Goal: Task Accomplishment & Management: Manage account settings

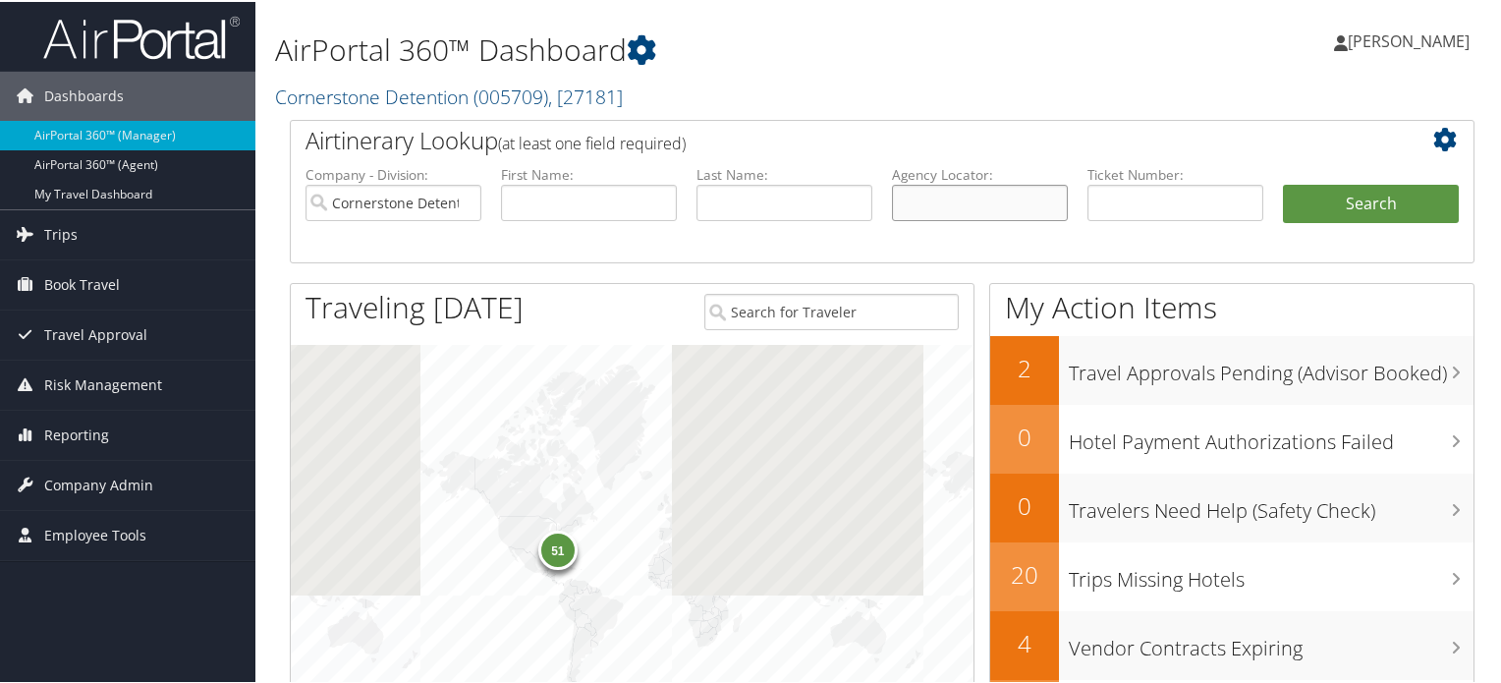
click at [951, 195] on input "text" at bounding box center [980, 201] width 176 height 36
paste input "D83QTX"
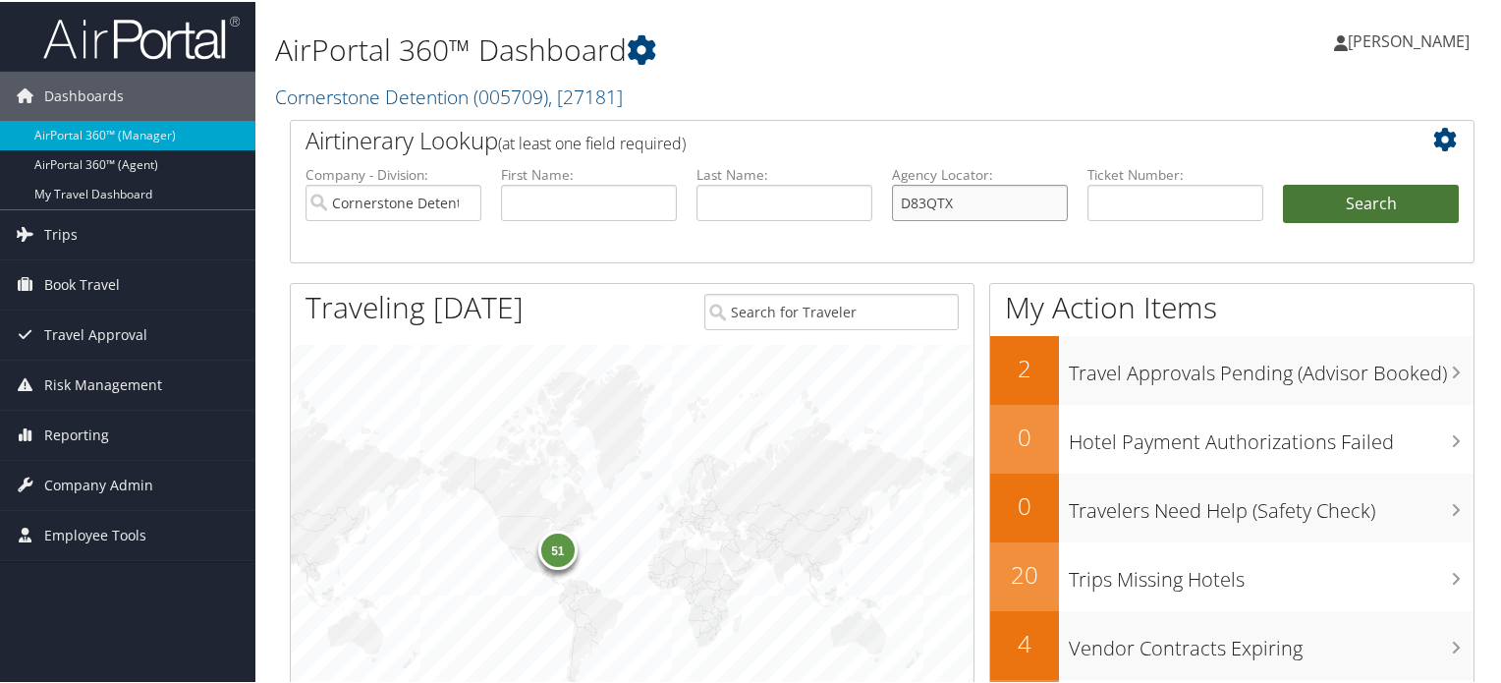
type input "D83QTX"
click at [1371, 202] on button "Search" at bounding box center [1371, 202] width 176 height 39
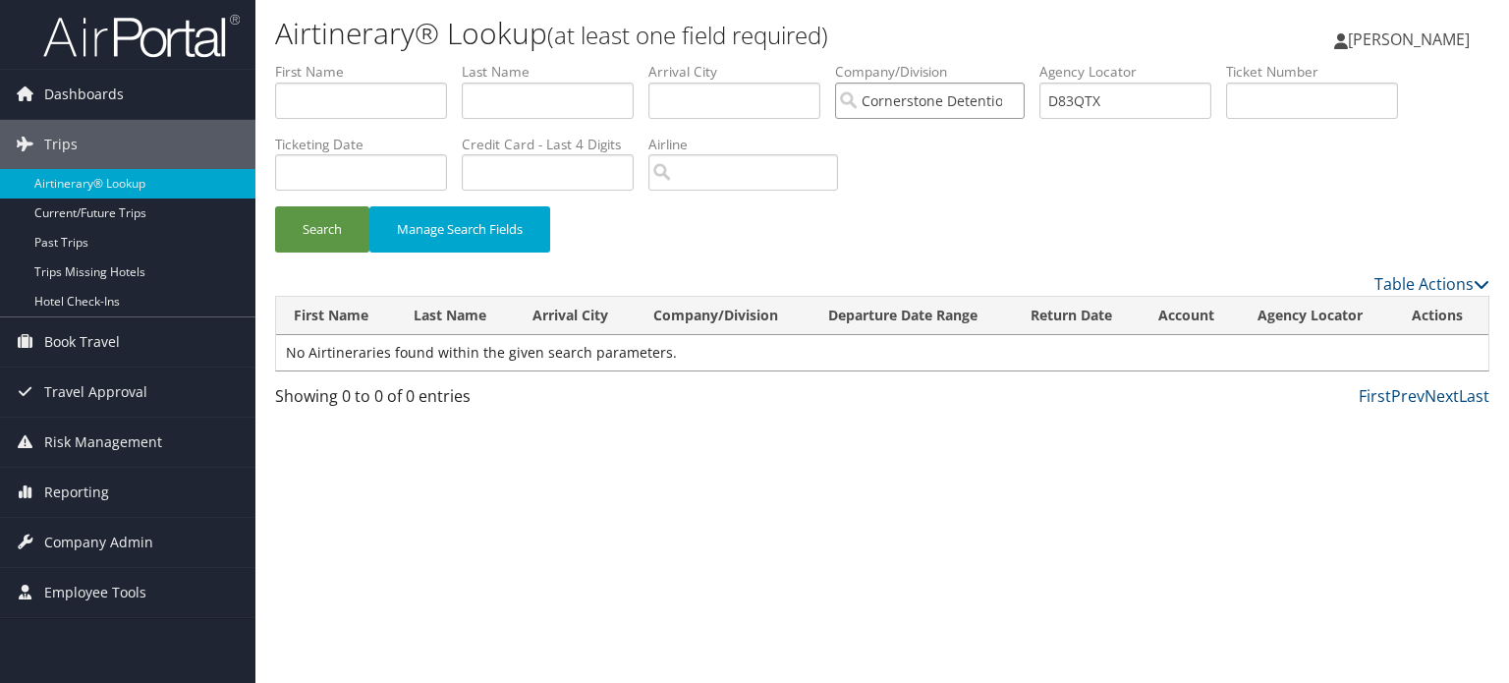
click at [1018, 96] on input "Cornerstone Detention" at bounding box center [930, 101] width 190 height 36
click at [323, 224] on button "Search" at bounding box center [322, 229] width 94 height 46
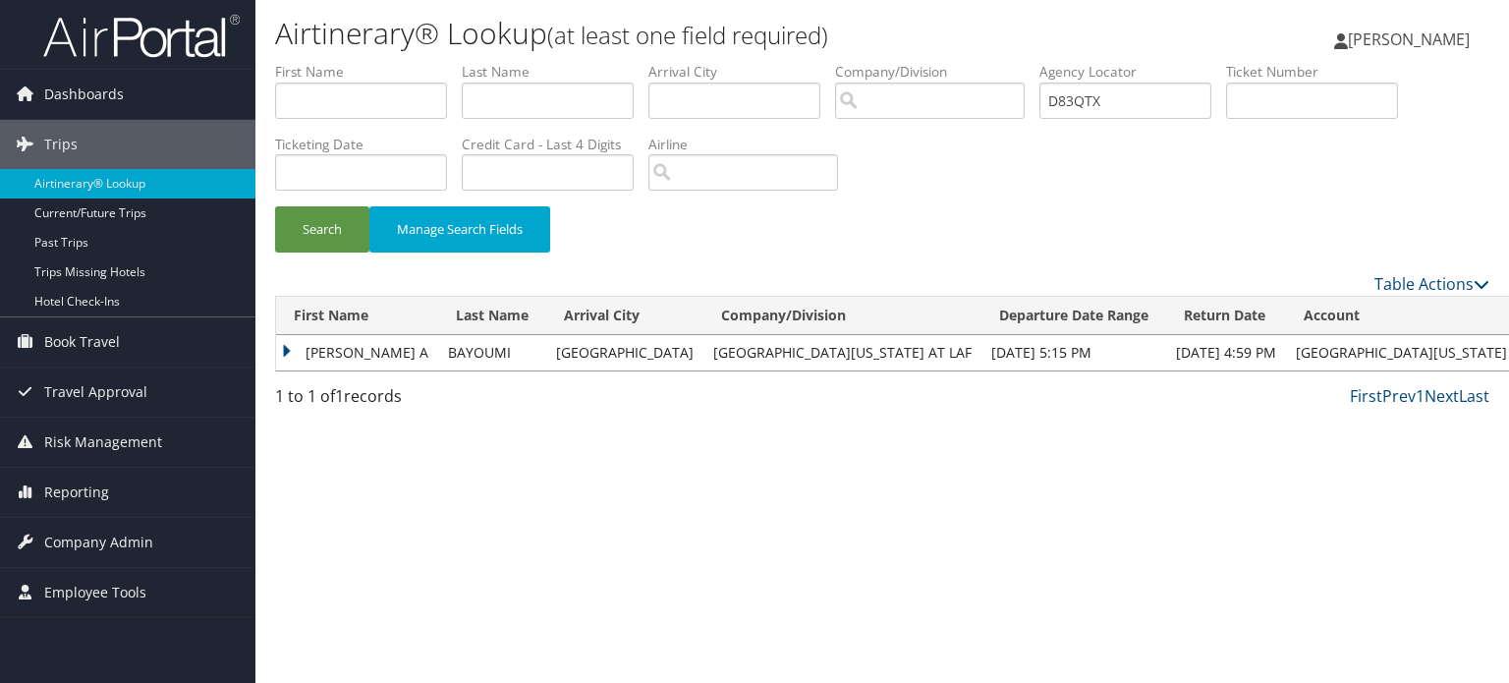
click at [283, 359] on td "[PERSON_NAME] A" at bounding box center [357, 352] width 162 height 35
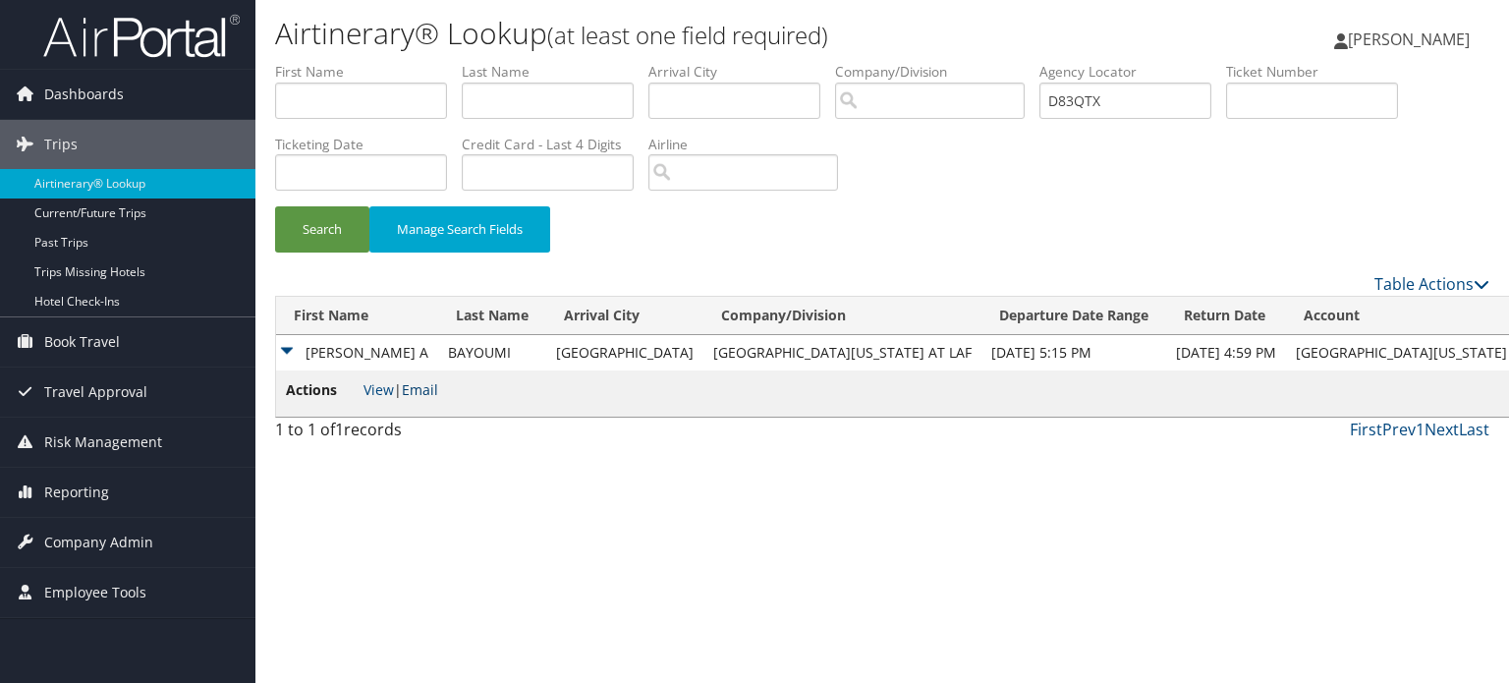
click at [424, 384] on link "Email" at bounding box center [420, 389] width 36 height 19
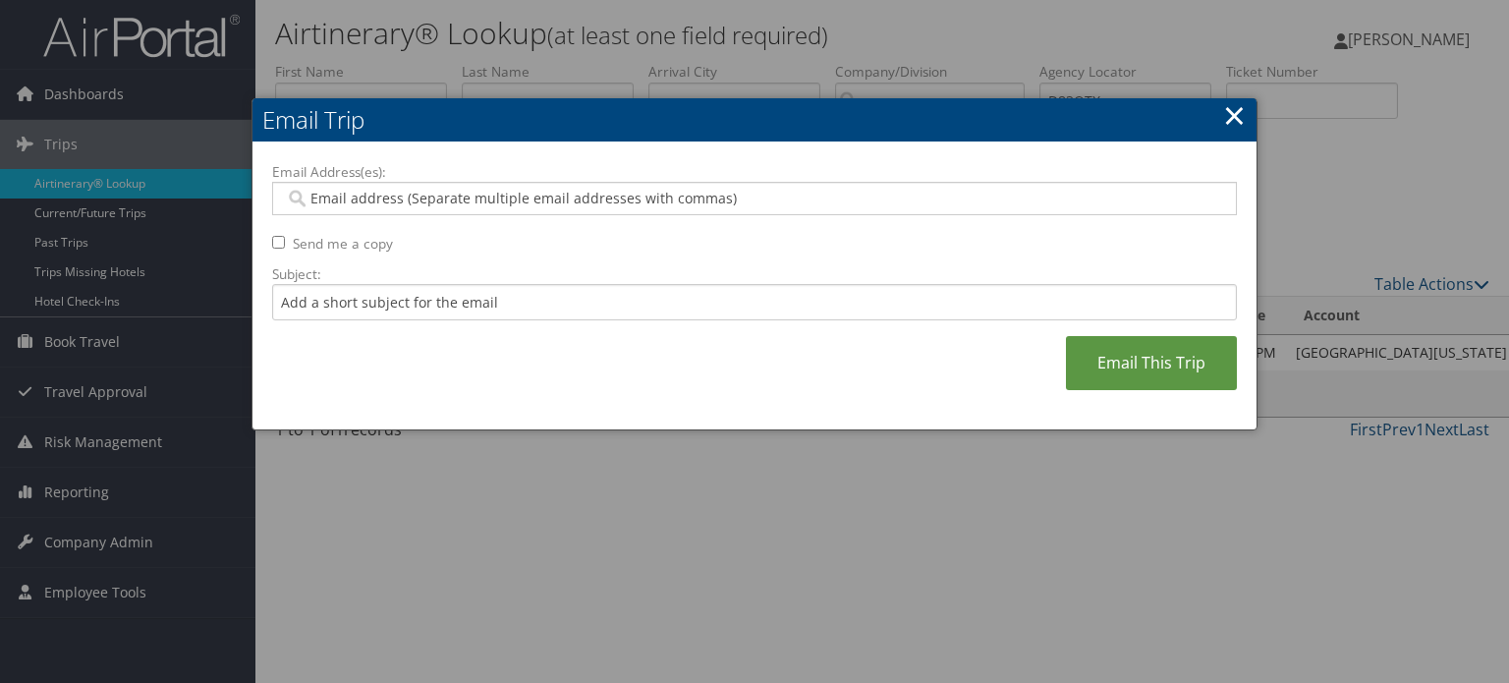
click at [593, 194] on input "Email Address(es):" at bounding box center [754, 199] width 939 height 20
paste input "MAGDY.BAYOUMI@LOUISIANA.EDU"
type input "MAGDY.BAYOUMI@LOUISIANA.EDU"
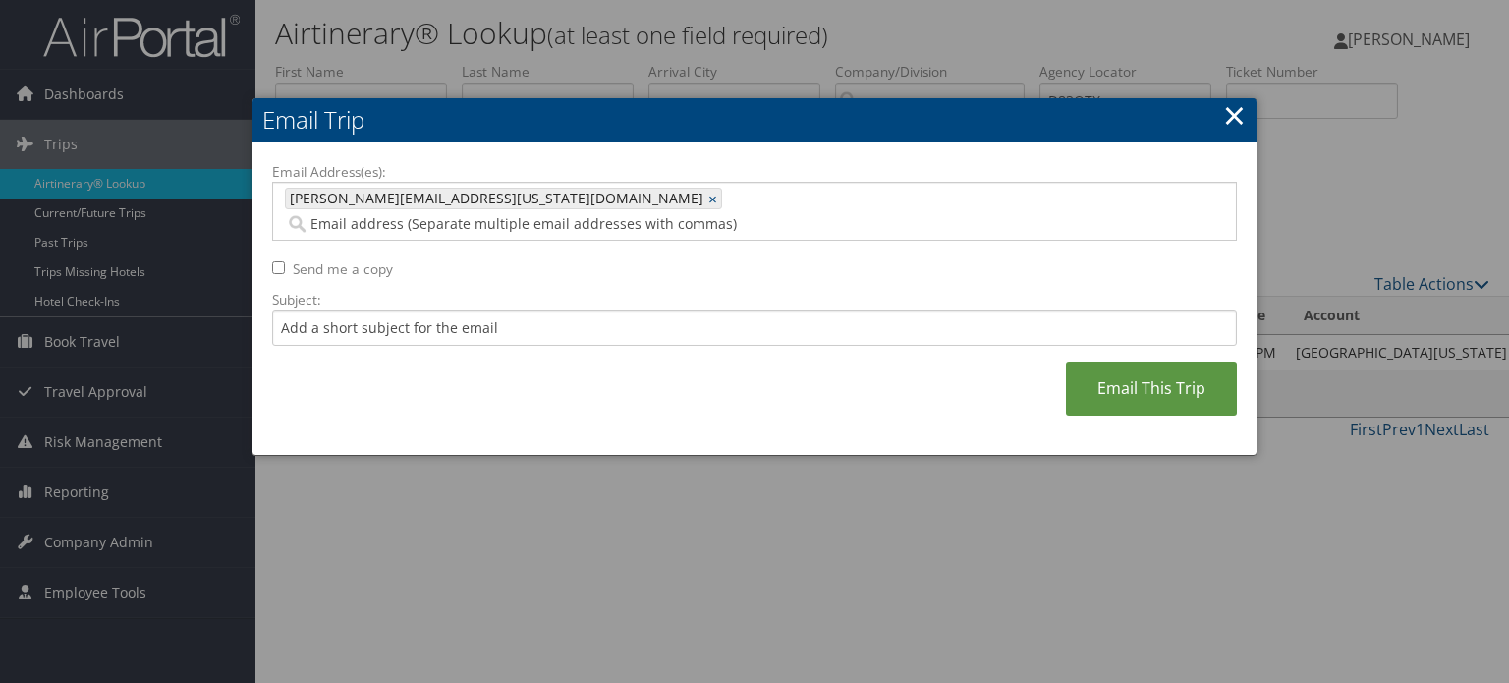
paste input "MAGDY1112@YAHOO.COM"
type input "MAGDY1112@YAHOO.COM"
type input "MAGDY.BAYOUMI@LOUISIANA.EDU, MAGDY1112@YAHOO.COM"
click at [698, 331] on div "Email Address(es): MAGDY.BAYOUMI@LOUISIANA.EDU, MAGDY1112@YAHOO.COM MAGDY.BAYOU…" at bounding box center [754, 299] width 965 height 274
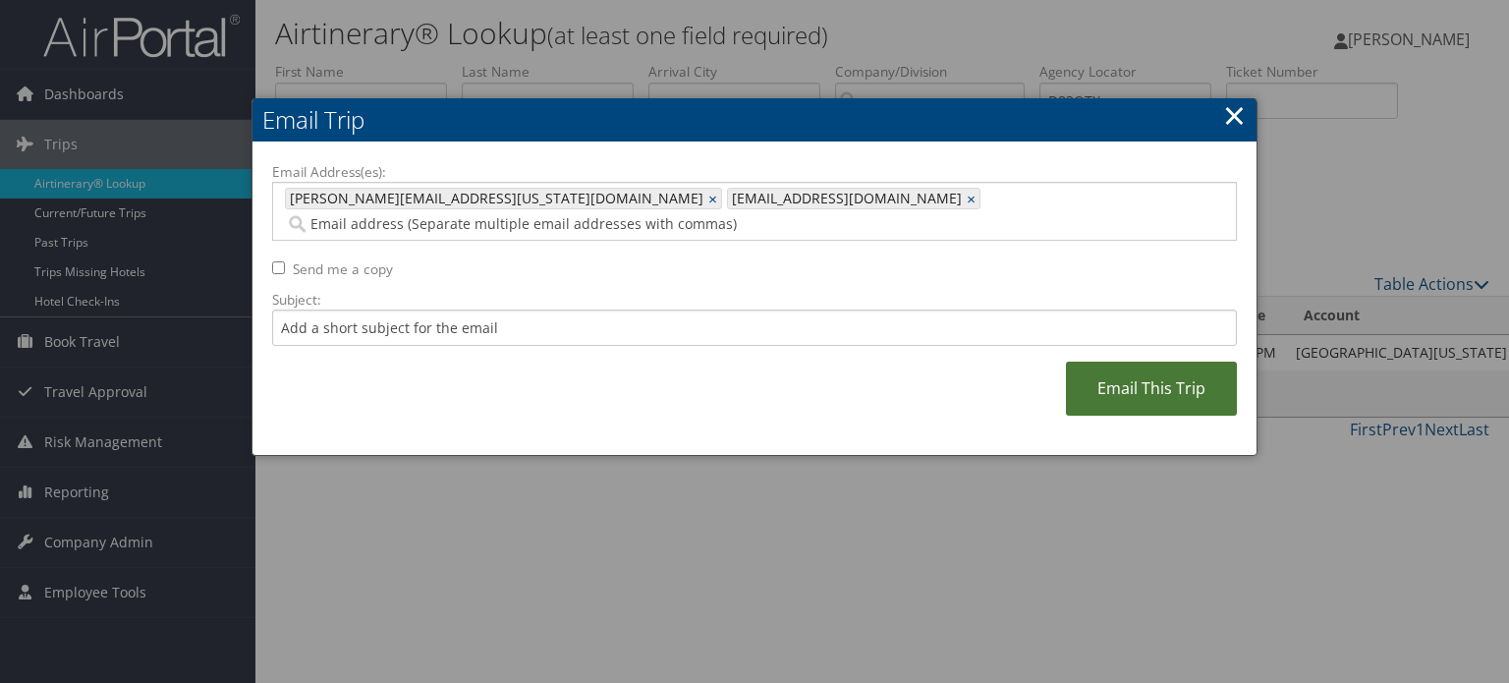
click at [1139, 361] on link "Email This Trip" at bounding box center [1151, 388] width 171 height 54
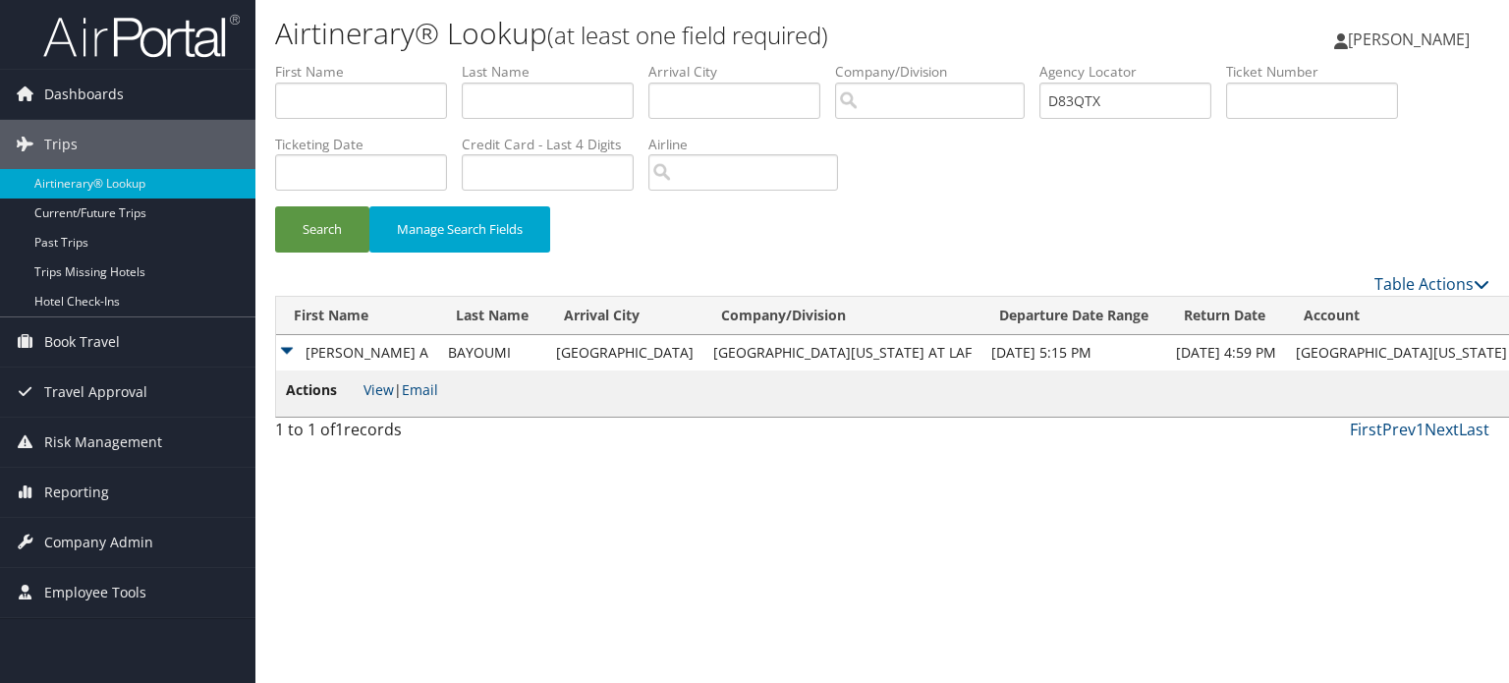
copy td "D83QTX"
click at [434, 392] on link "Email" at bounding box center [420, 389] width 36 height 19
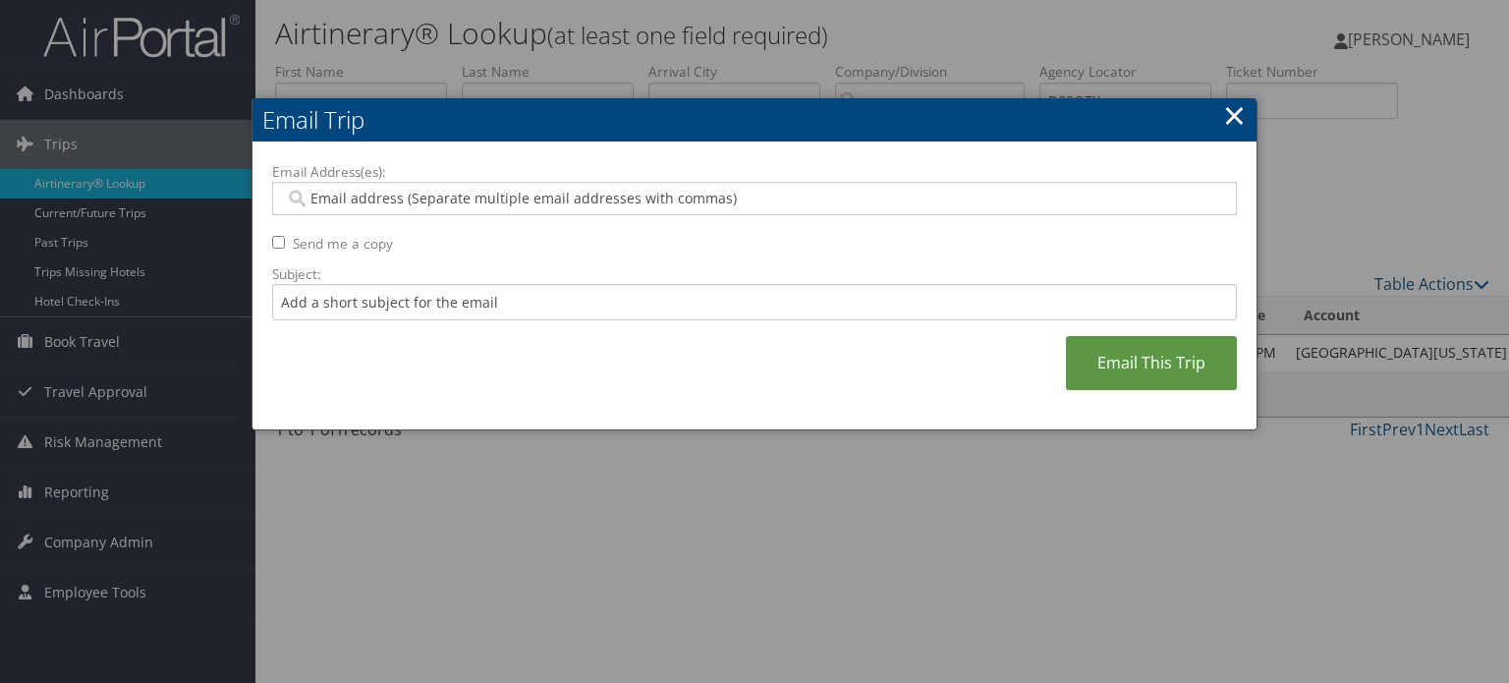
click at [339, 192] on input "Email Address(es):" at bounding box center [754, 199] width 939 height 20
paste input "MAGDY1112@YAHOO.COM"
type input "MAGDY1112@YAHOO.COM"
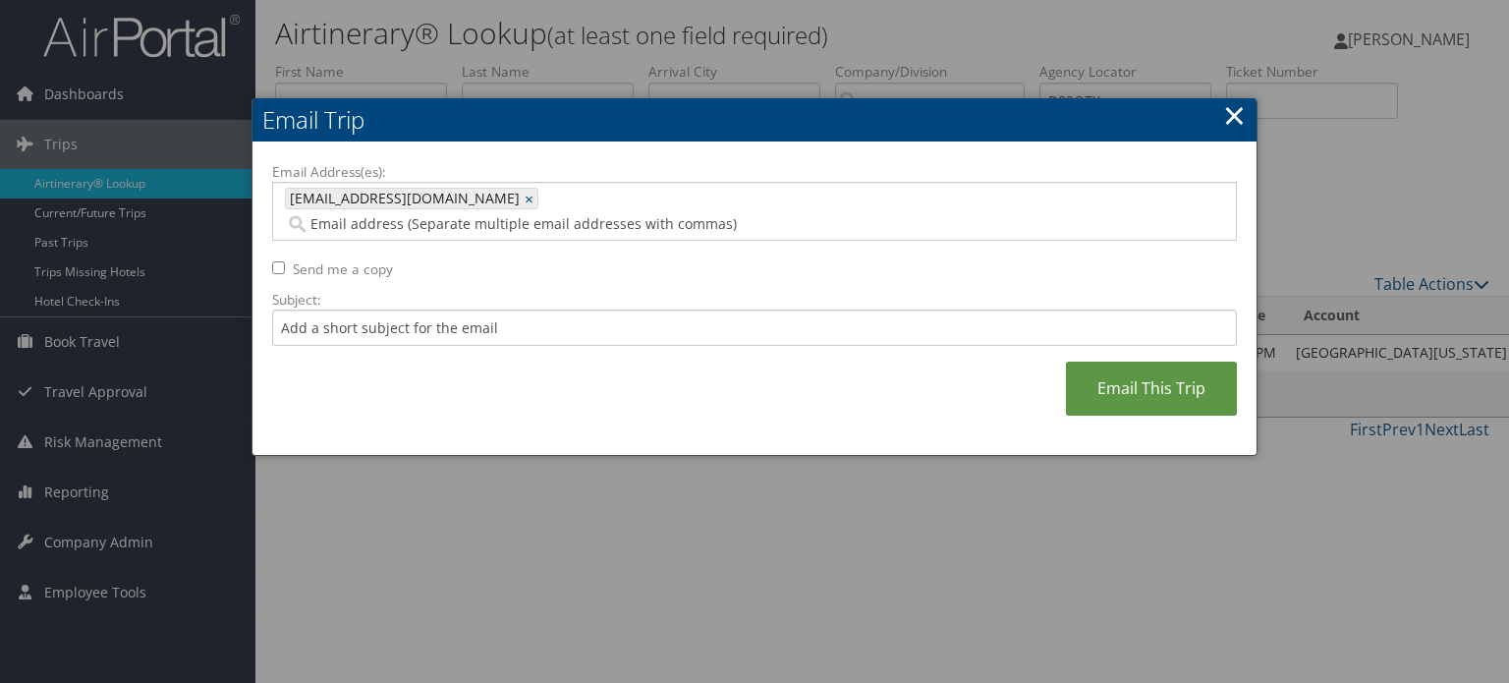
click at [517, 346] on div "Email Address(es): MAGDY1112@YAHOO.COM MAGDY1112@YAHOO.COM × Send me a copy Sub…" at bounding box center [754, 299] width 965 height 274
click at [1143, 364] on link "Email This Trip" at bounding box center [1151, 388] width 171 height 54
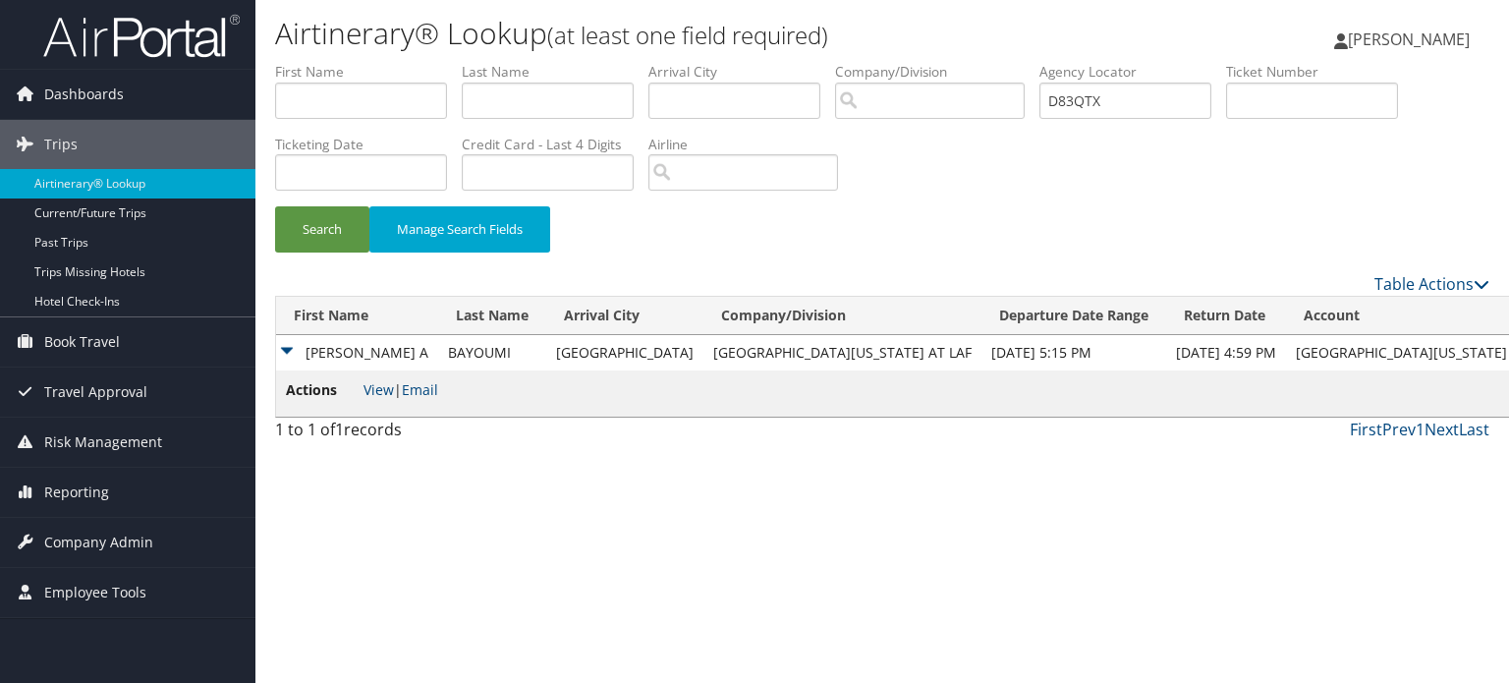
click at [680, 262] on div "Search Manage Search Fields" at bounding box center [881, 239] width 1243 height 66
click at [94, 91] on span "Dashboards" at bounding box center [84, 94] width 80 height 49
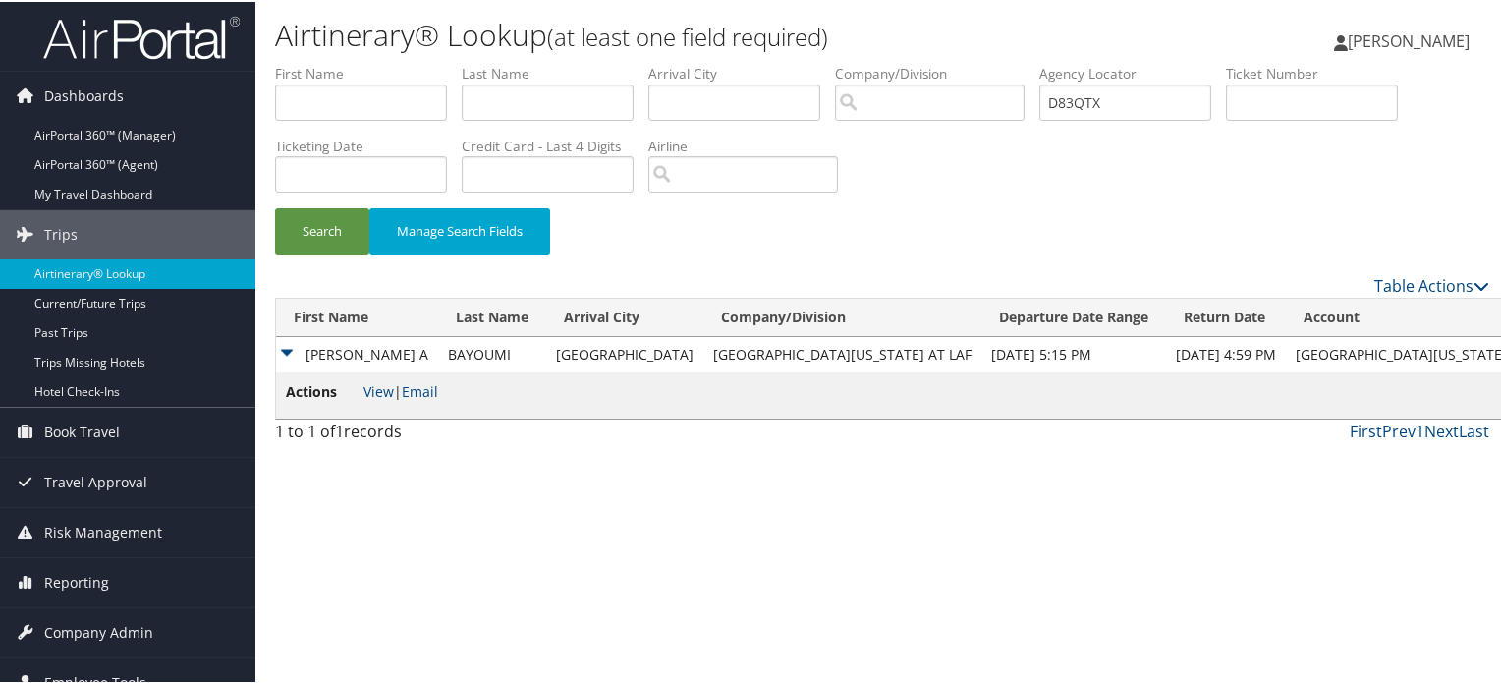
click at [106, 38] on img at bounding box center [141, 36] width 196 height 46
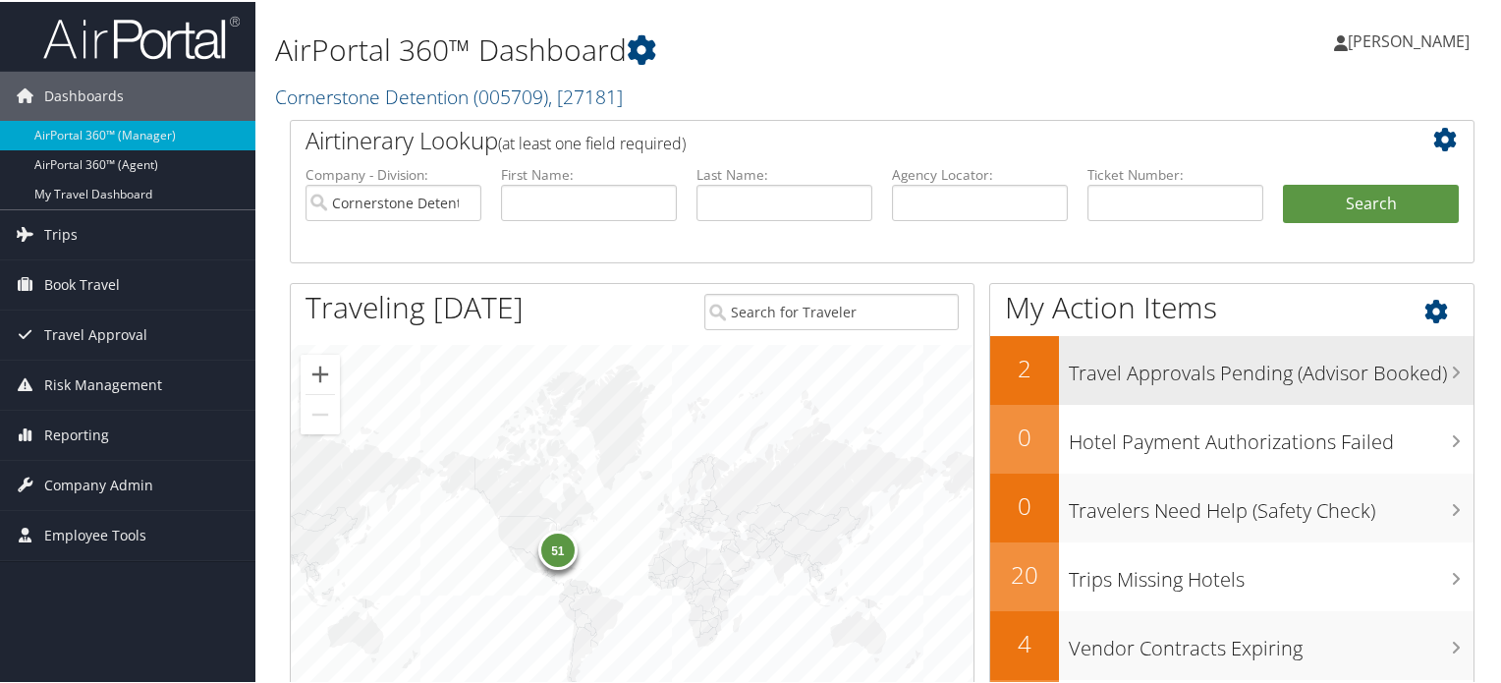
click at [1167, 369] on h3 "Travel Approvals Pending (Advisor Booked)" at bounding box center [1271, 366] width 405 height 37
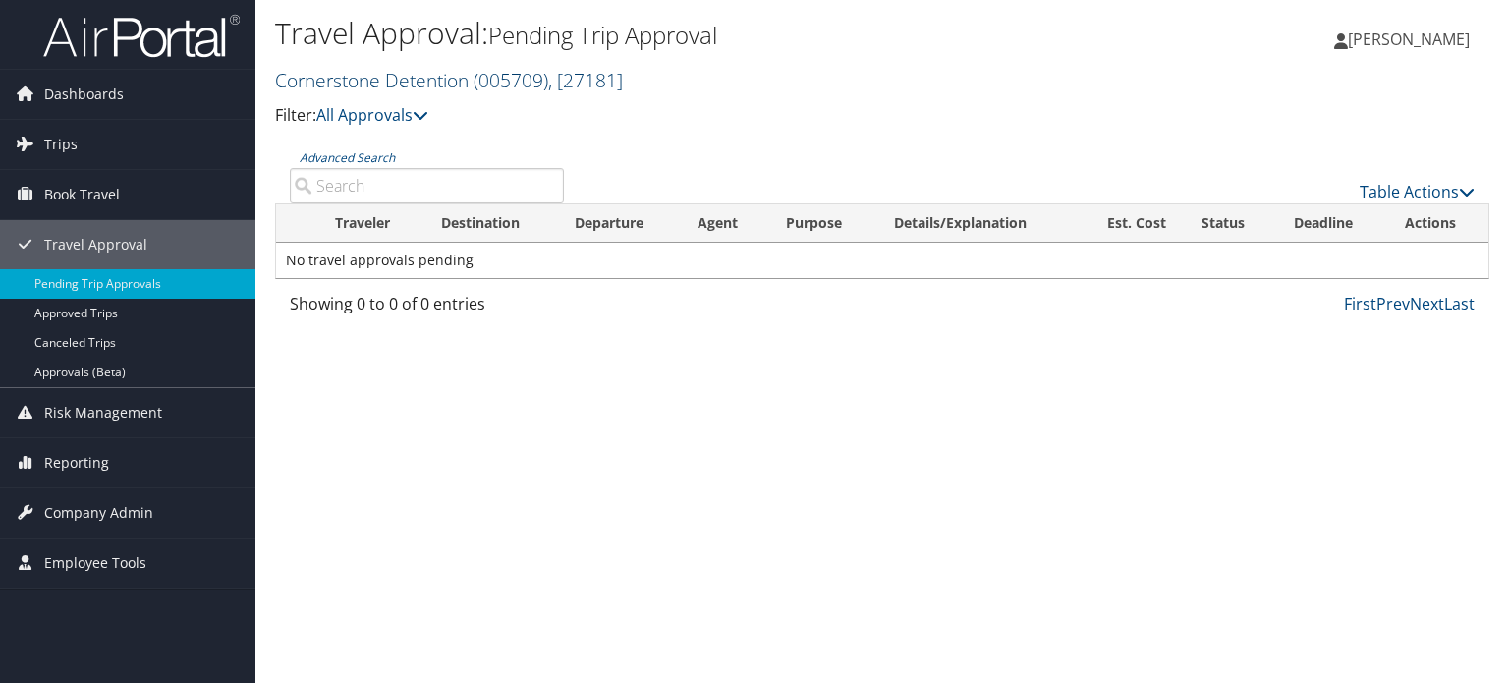
click at [573, 78] on span ", [ 27181 ]" at bounding box center [585, 80] width 75 height 27
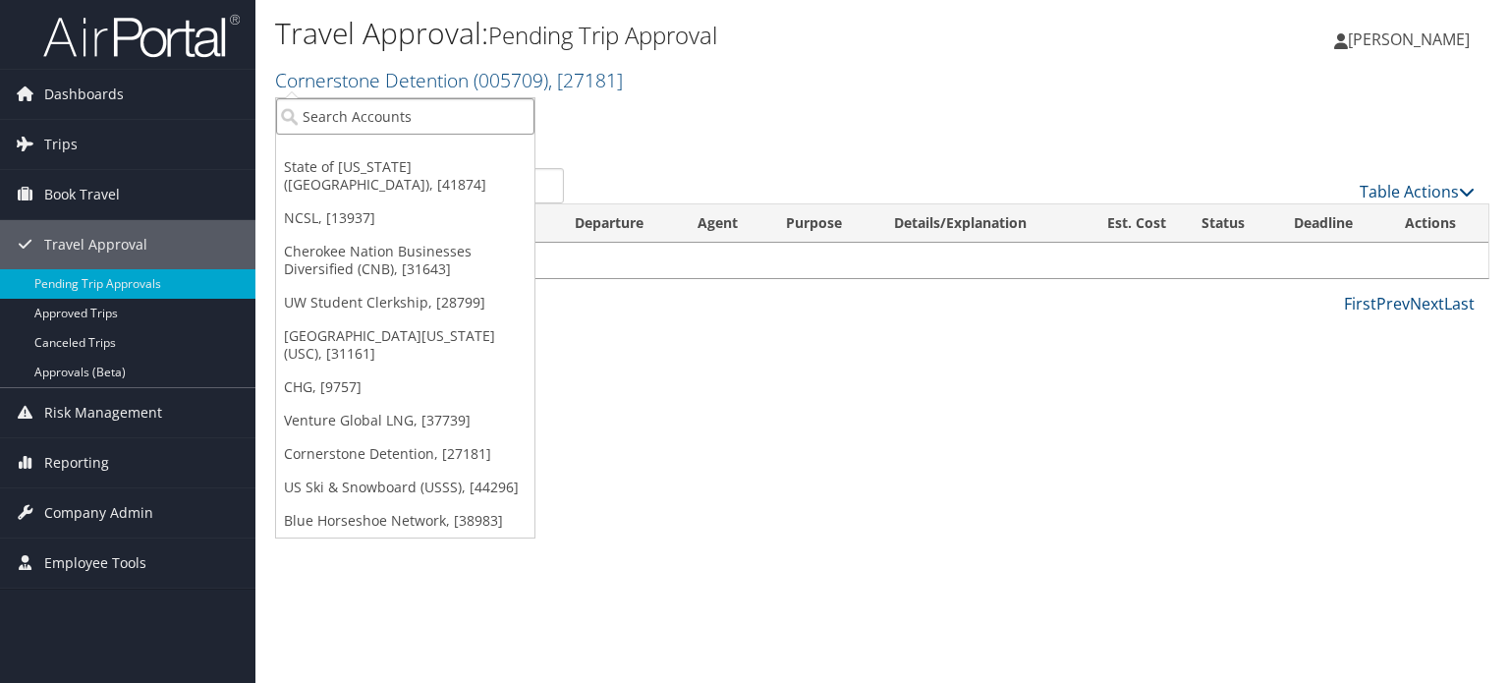
click at [446, 114] on input "search" at bounding box center [405, 116] width 258 height 36
type input "Pixar"
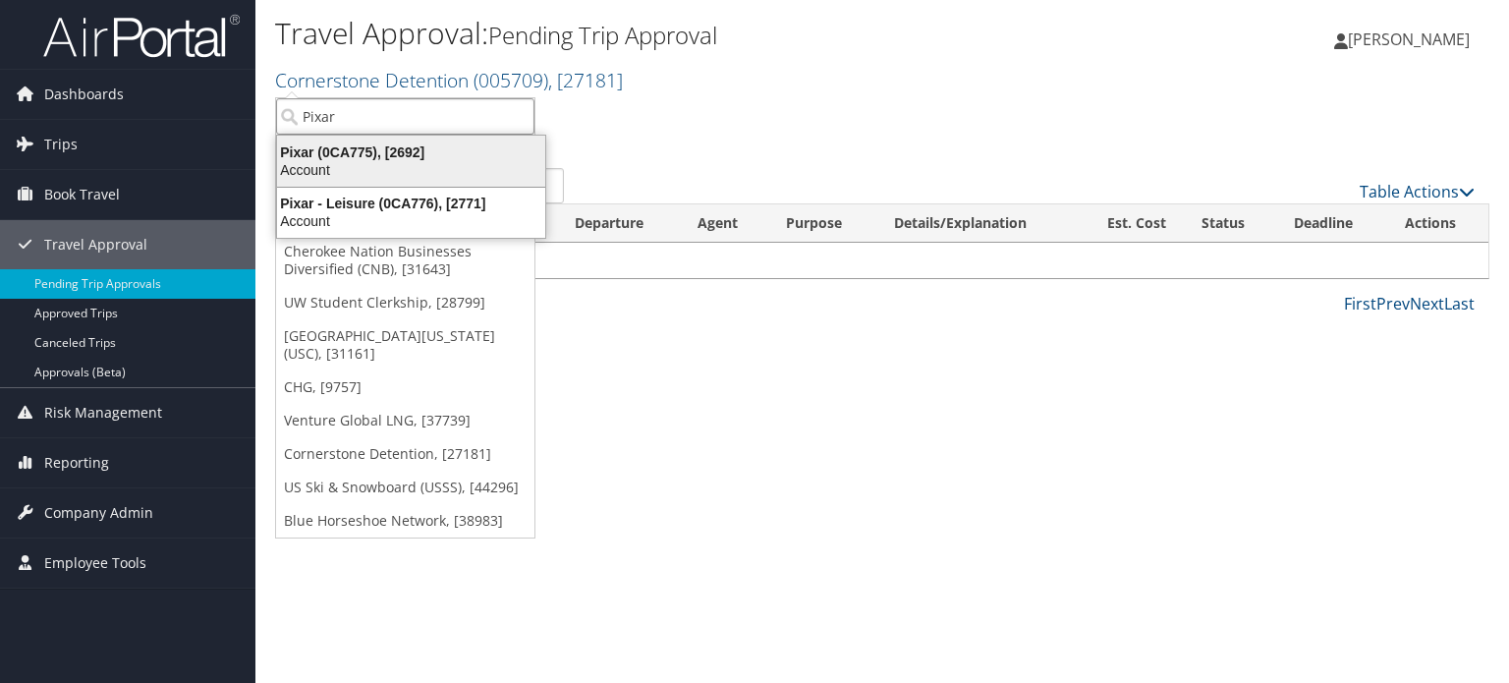
click at [393, 161] on div "Account" at bounding box center [411, 170] width 292 height 18
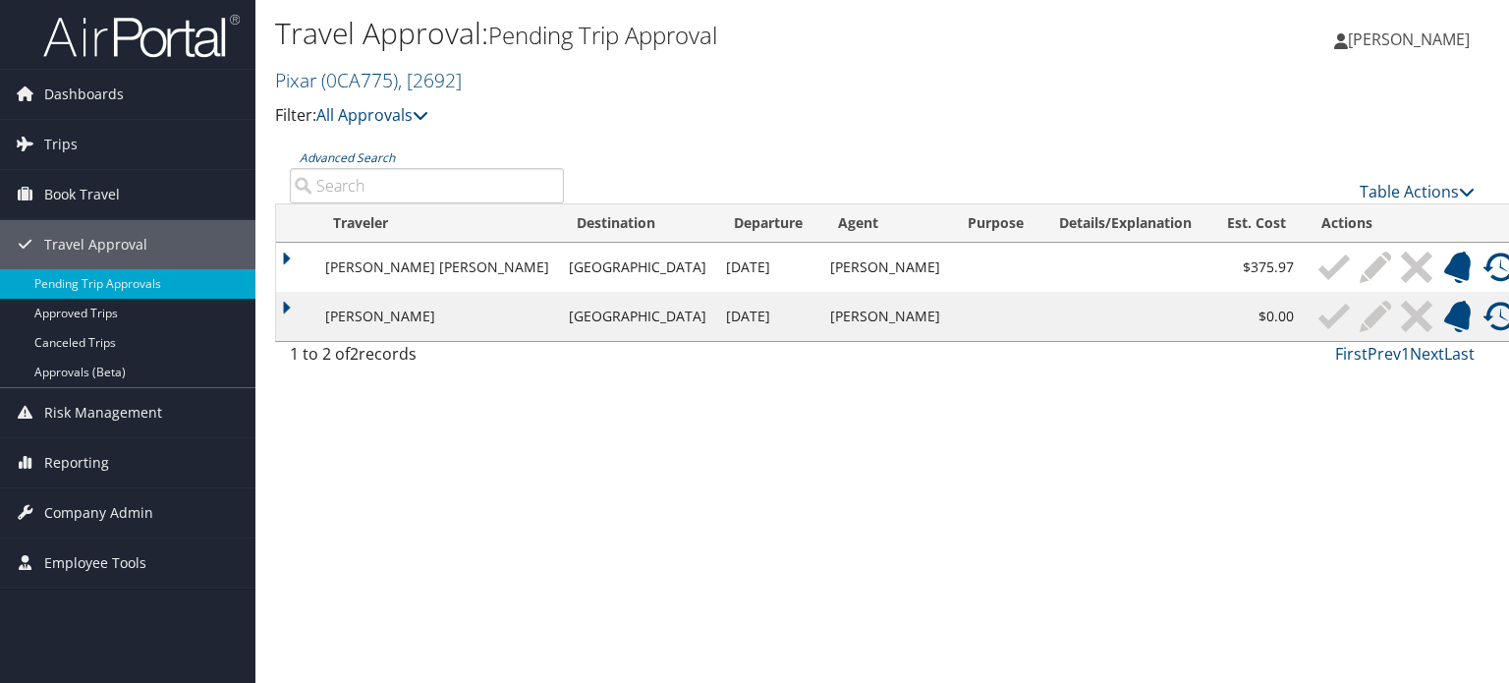
click at [1483, 304] on img at bounding box center [1498, 316] width 31 height 31
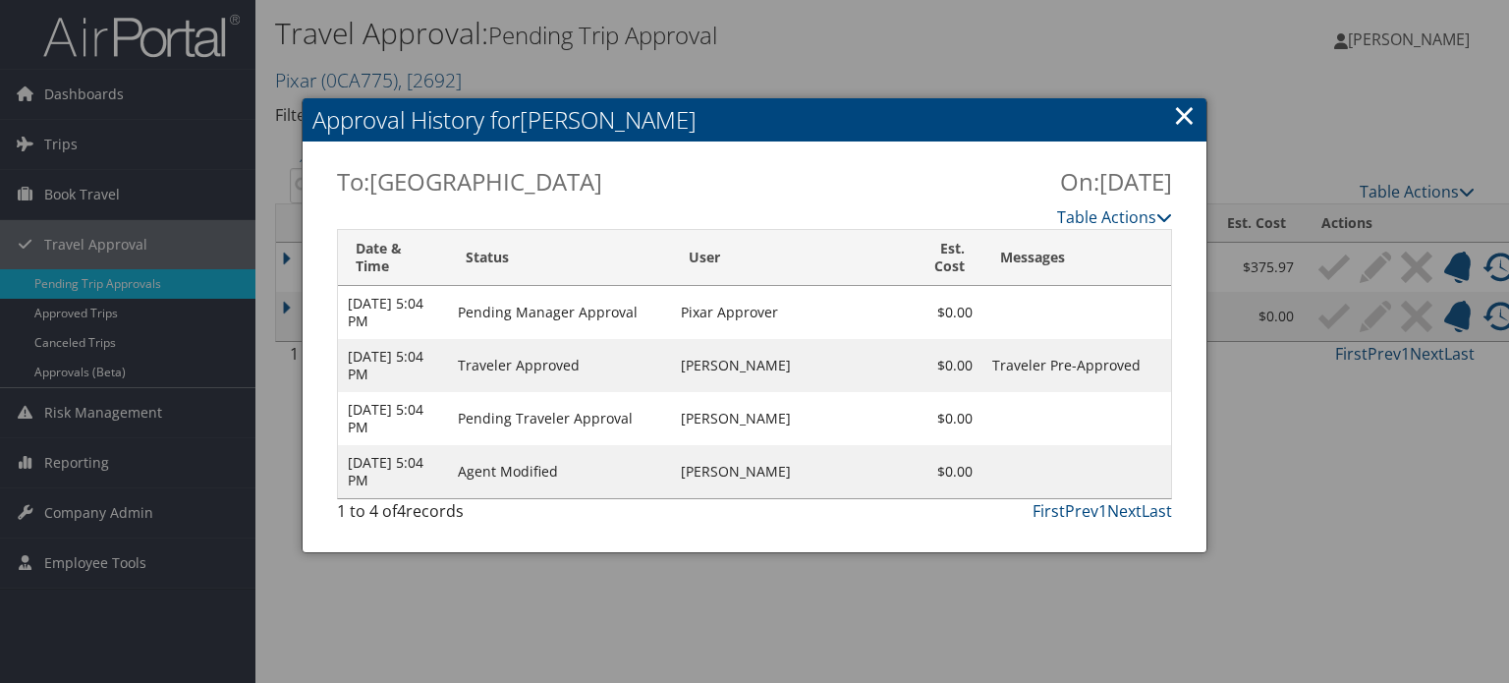
click at [1182, 118] on link "×" at bounding box center [1184, 114] width 23 height 39
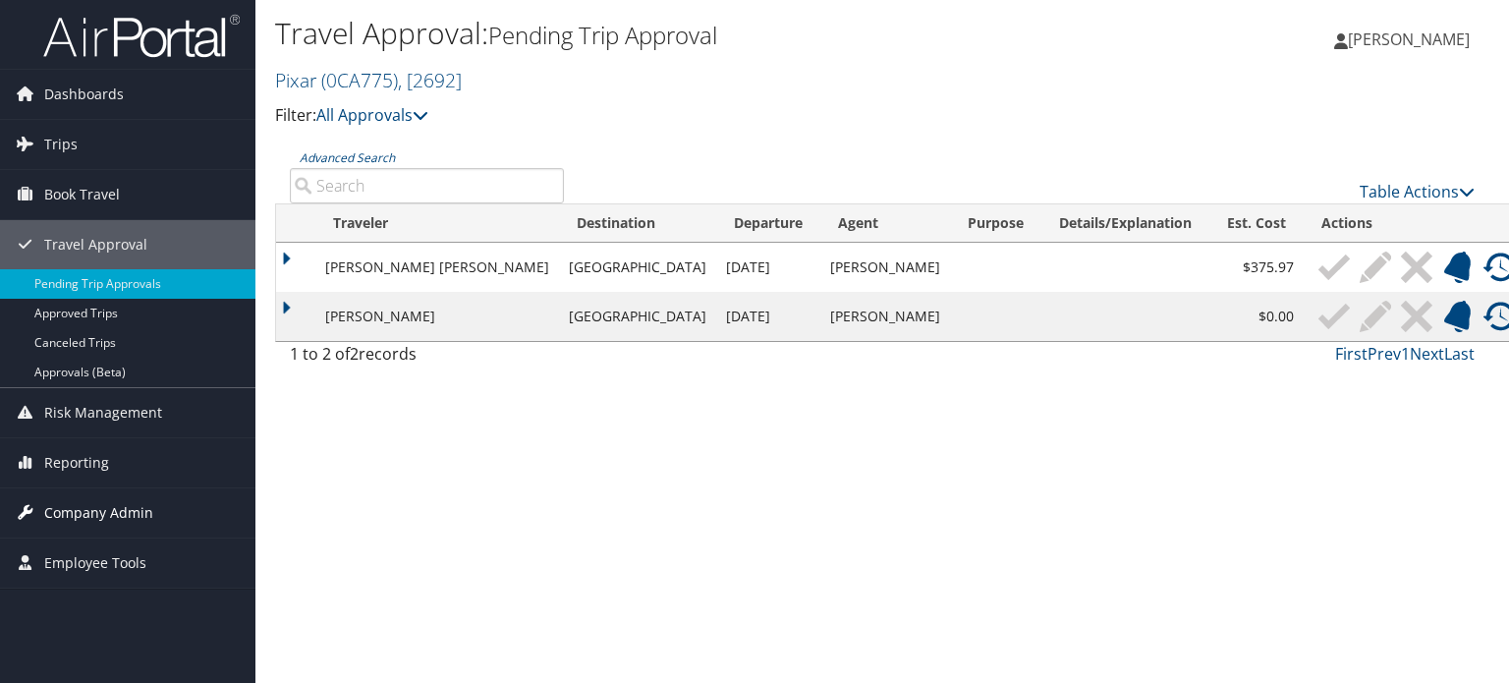
click at [91, 505] on span "Company Admin" at bounding box center [98, 512] width 109 height 49
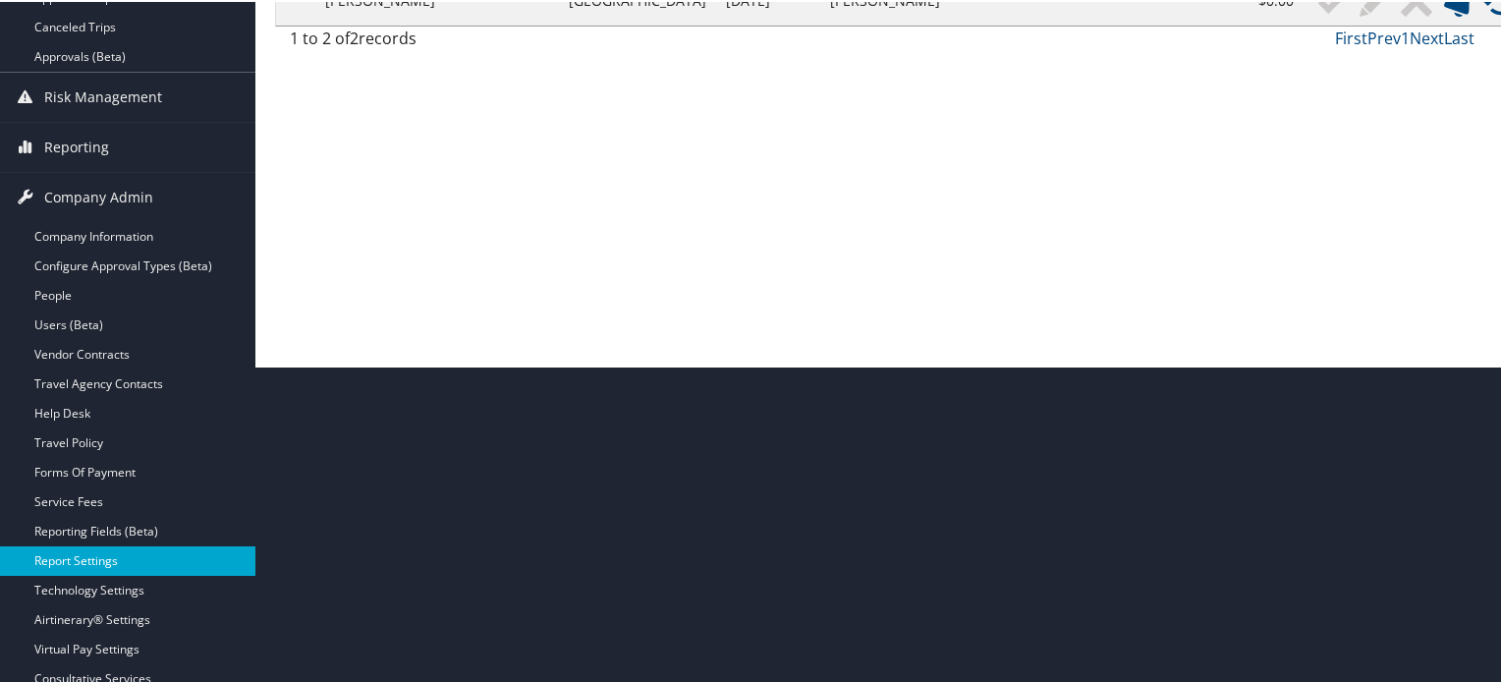
scroll to position [393, 0]
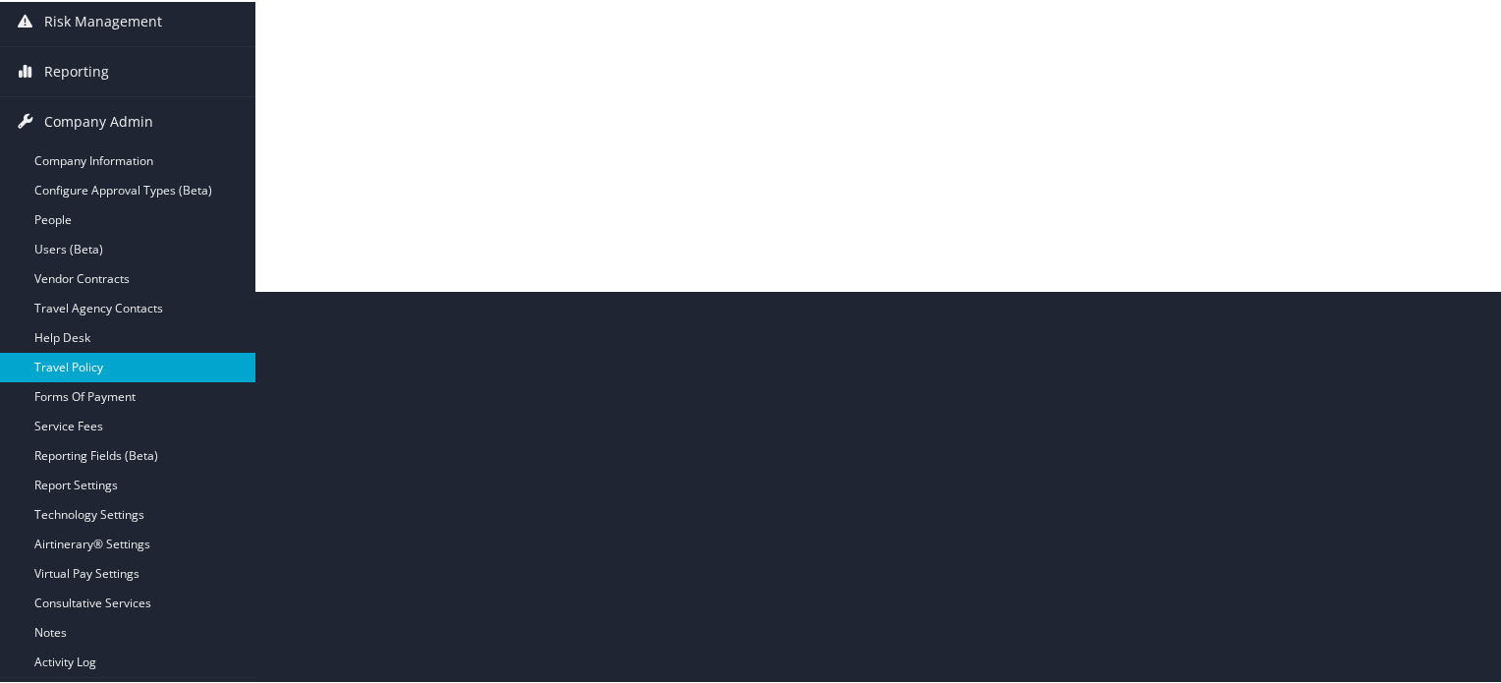
click at [90, 356] on link "Travel Policy" at bounding box center [127, 365] width 255 height 29
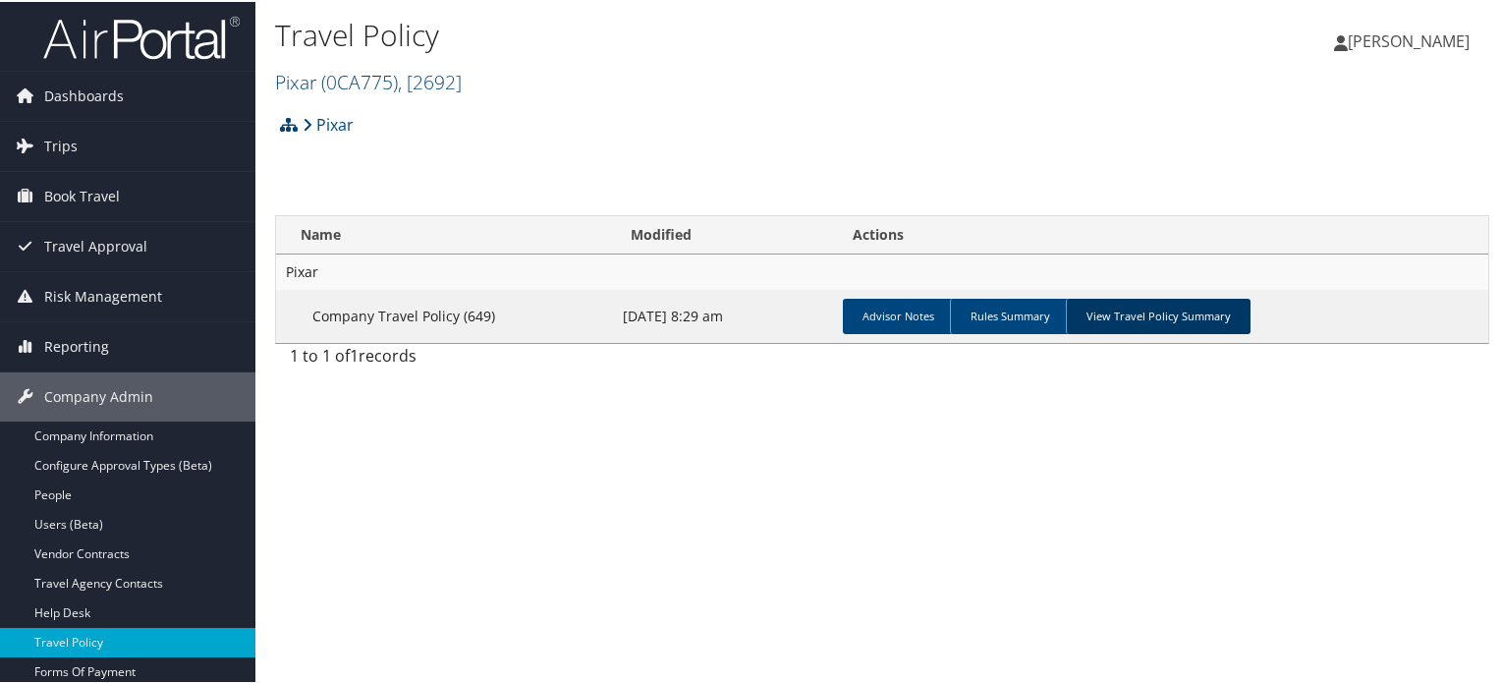
click at [1165, 317] on link "View Travel Policy Summary" at bounding box center [1158, 314] width 185 height 35
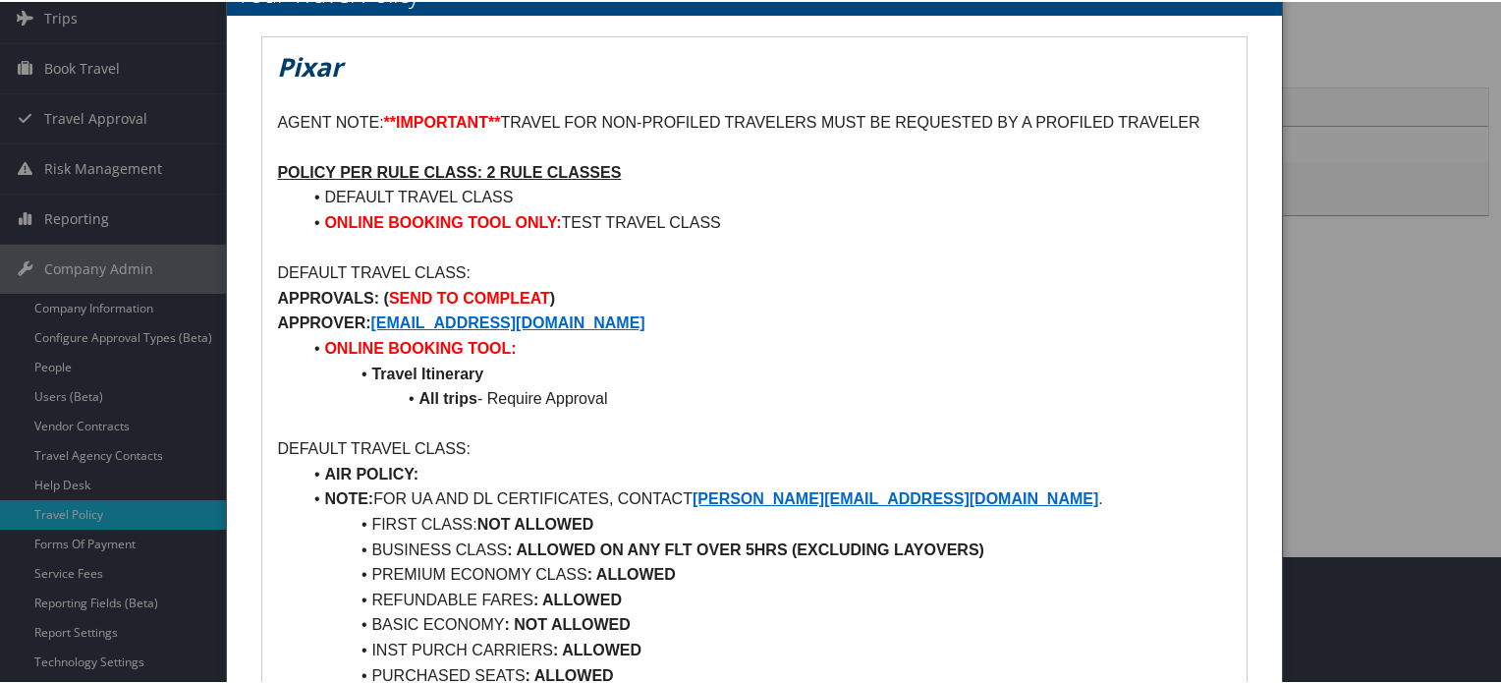
scroll to position [196, 0]
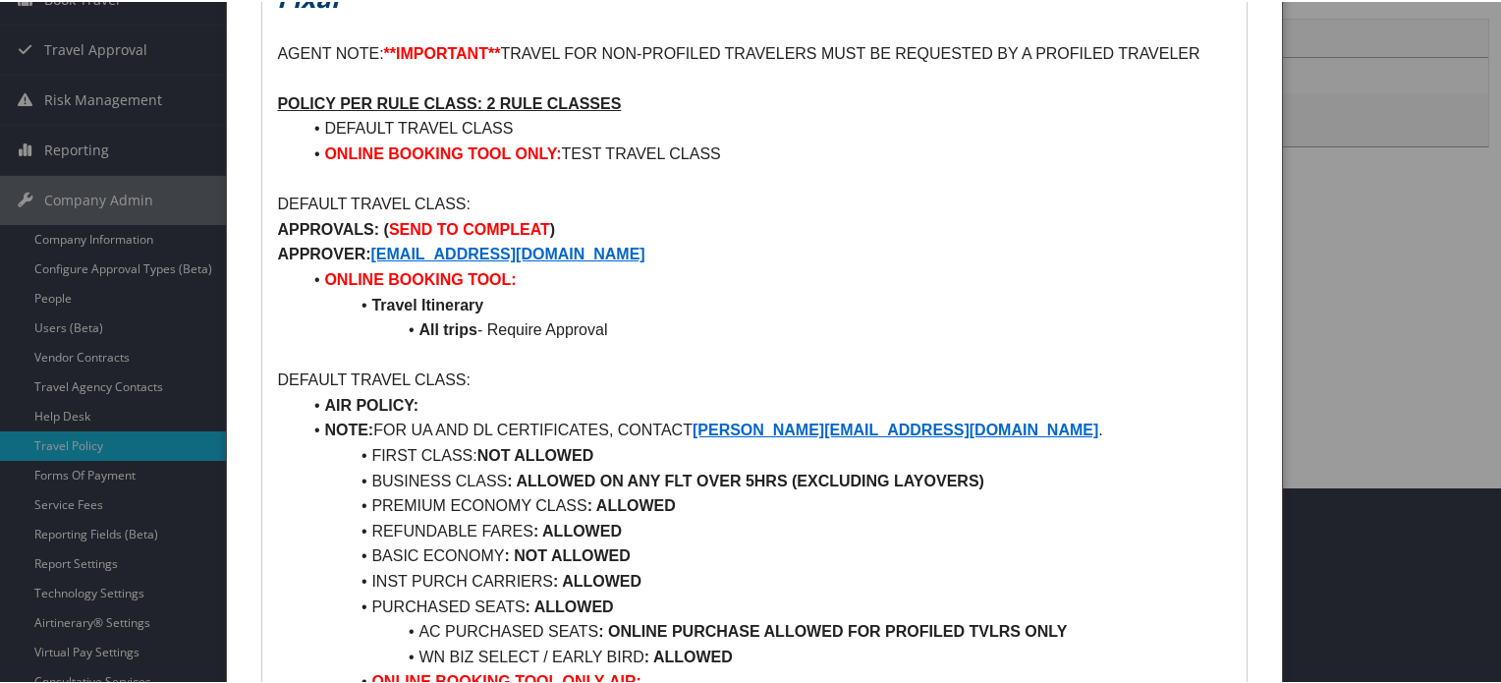
click at [760, 286] on li "ONLINE BOOKING TOOL:" at bounding box center [766, 278] width 930 height 26
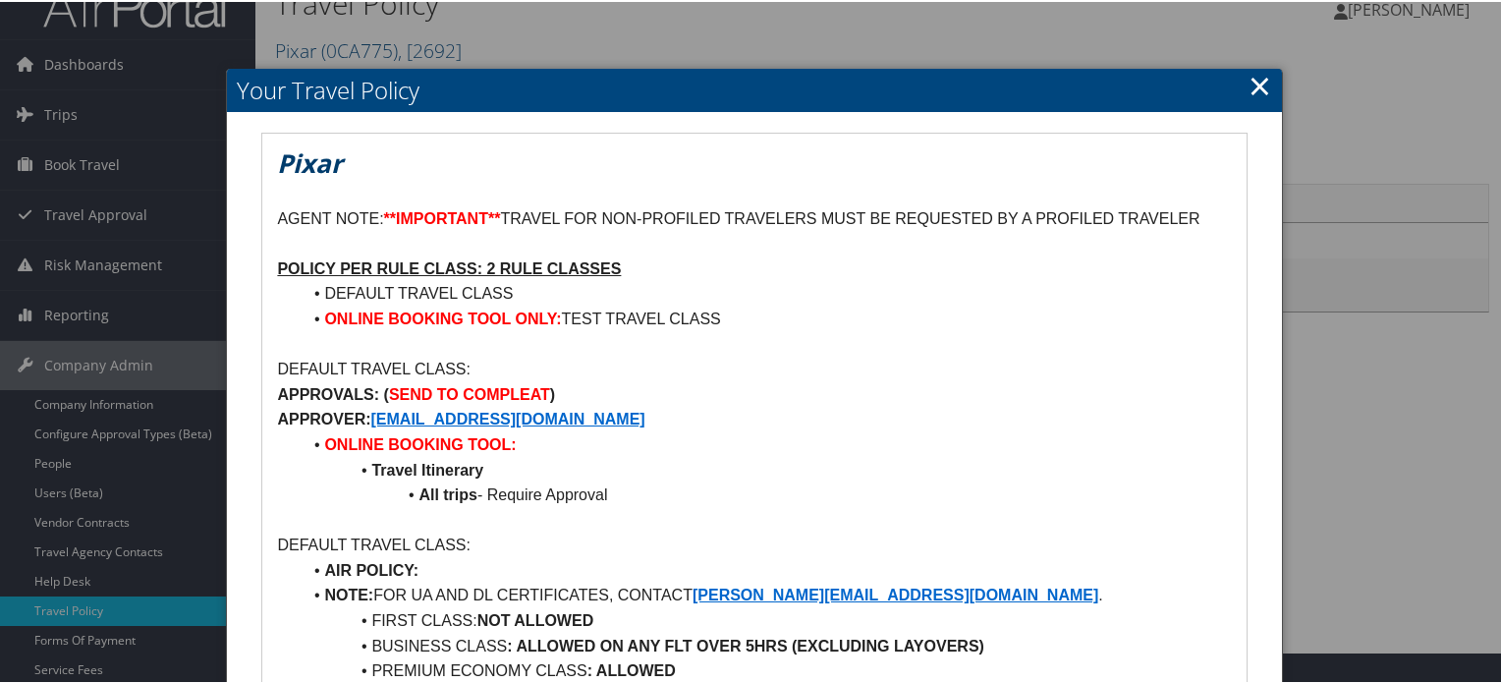
scroll to position [0, 0]
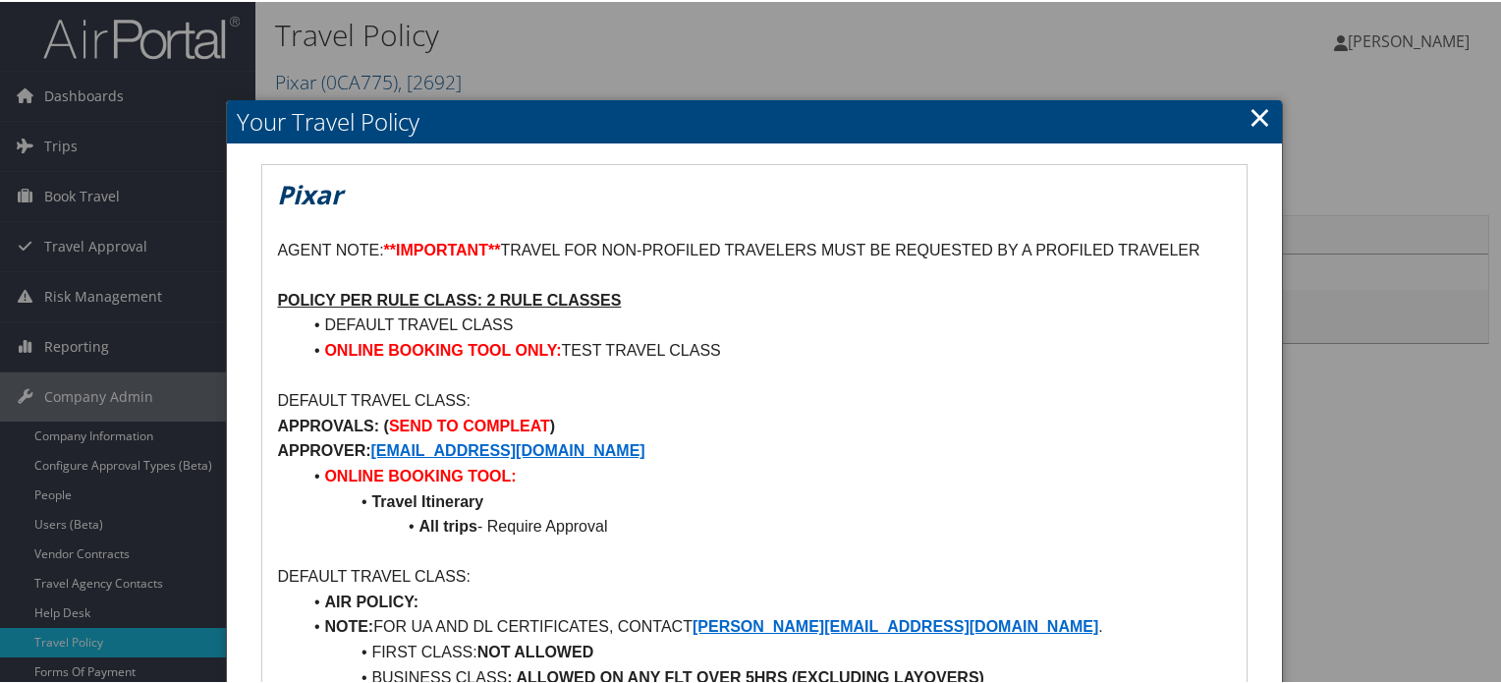
click at [1255, 116] on link "×" at bounding box center [1259, 114] width 23 height 39
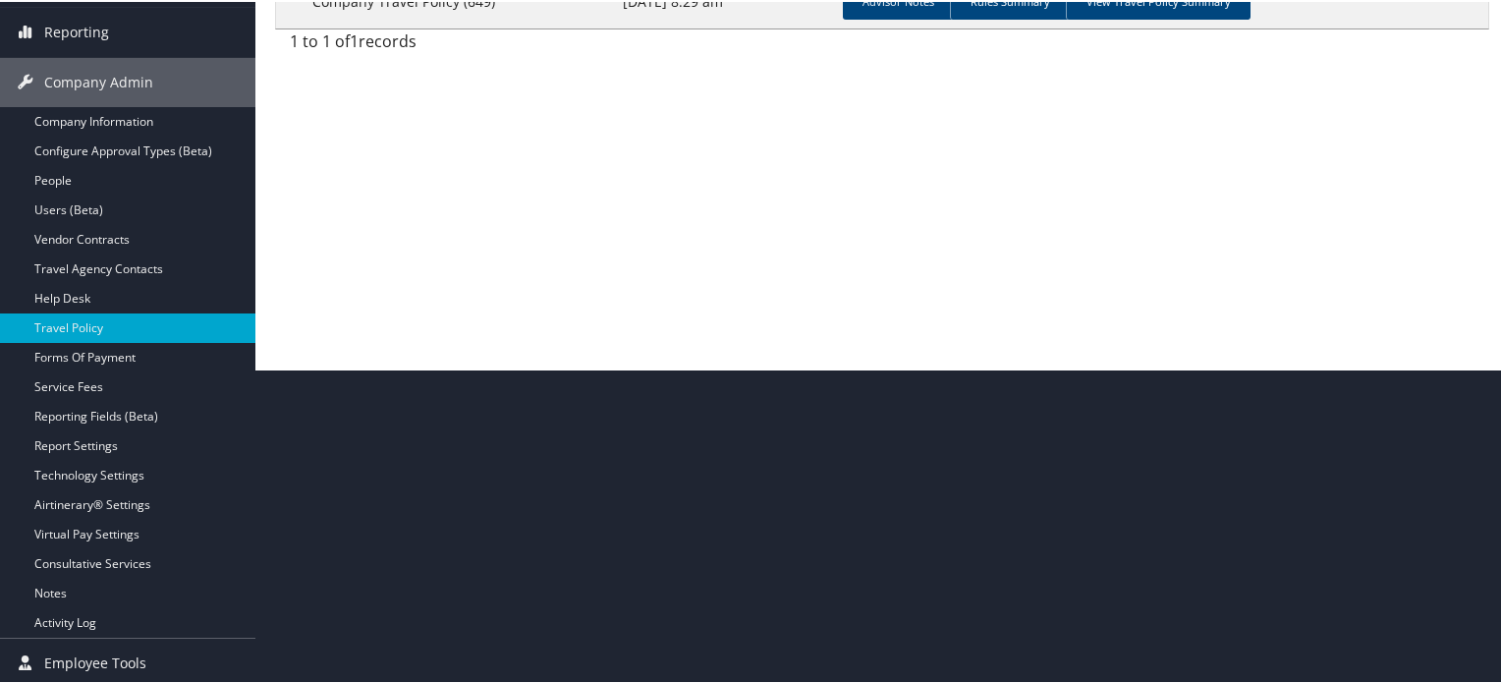
scroll to position [316, 0]
